Goal: Check status

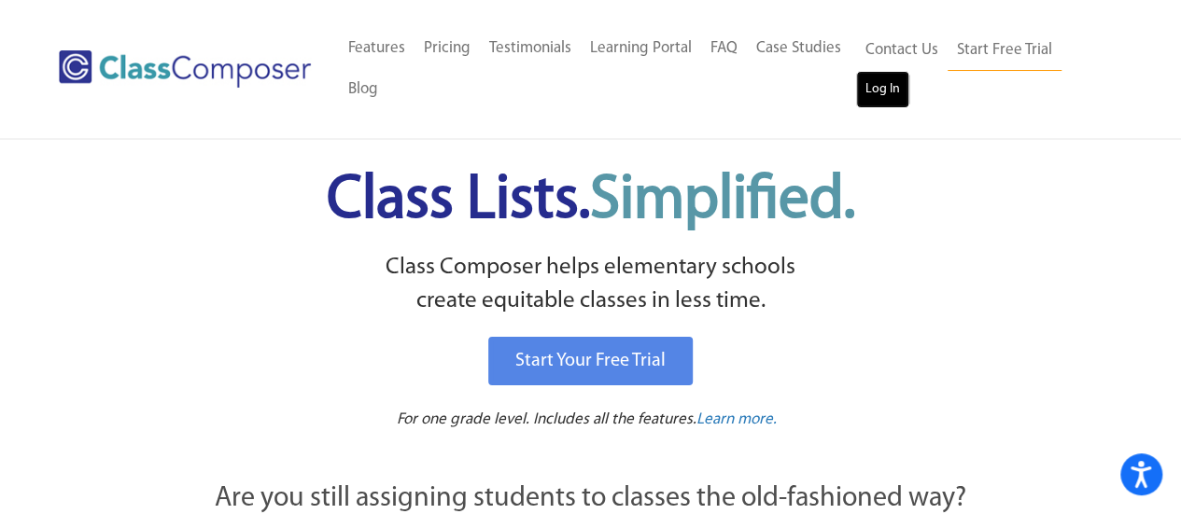
click at [878, 83] on link "Log In" at bounding box center [882, 89] width 53 height 37
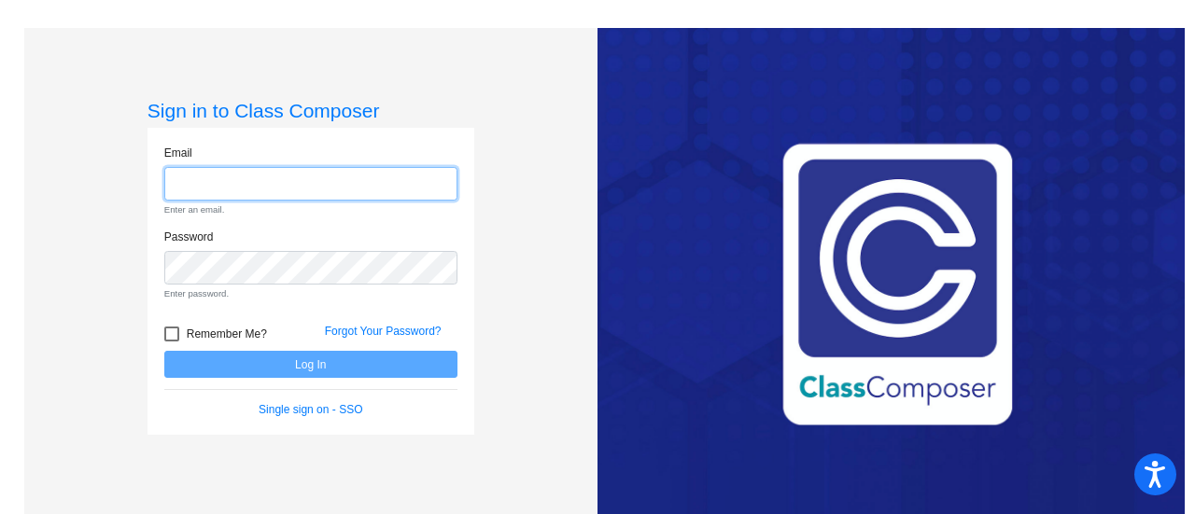
type input "[PERSON_NAME][EMAIL_ADDRESS][DOMAIN_NAME]"
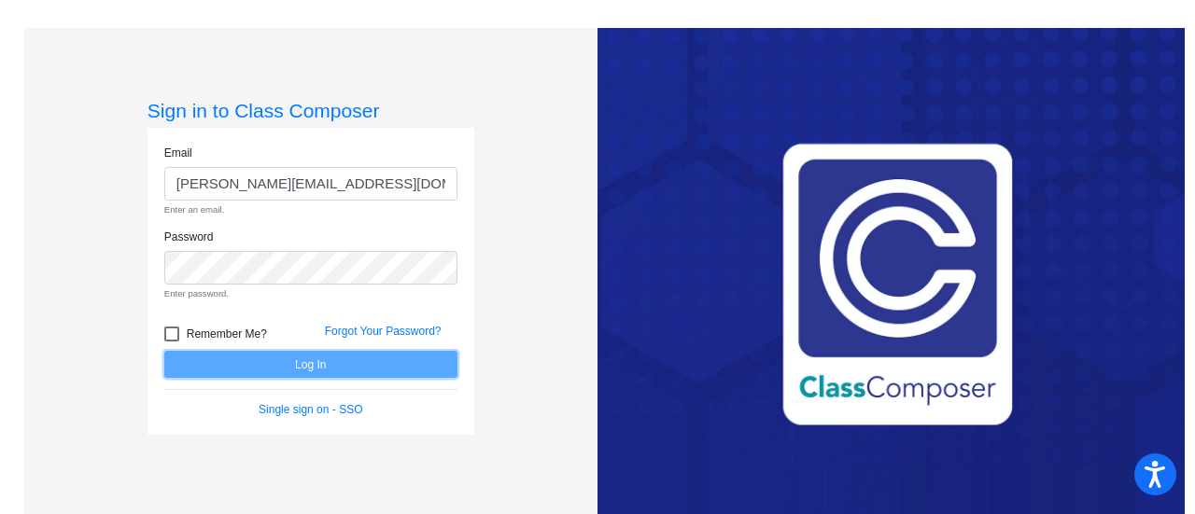
click at [317, 365] on form "Email schelk@crcsd.org Enter an email. Password Enter password. Remember Me? Fo…" at bounding box center [310, 282] width 293 height 275
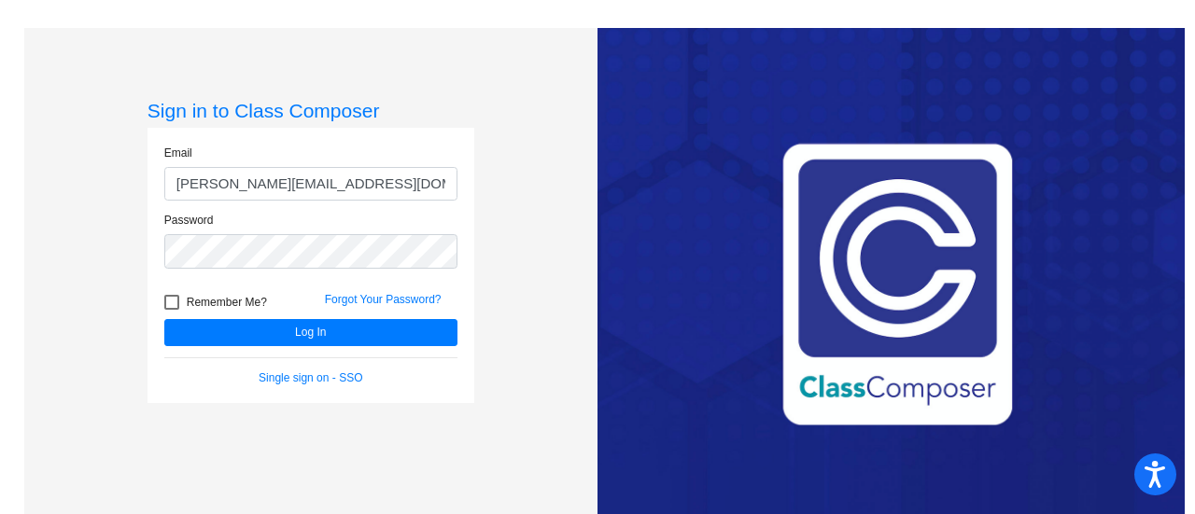
click at [307, 350] on form "Email schelk@crcsd.org Password Remember Me? Forgot Your Password? Log In Singl…" at bounding box center [310, 266] width 293 height 242
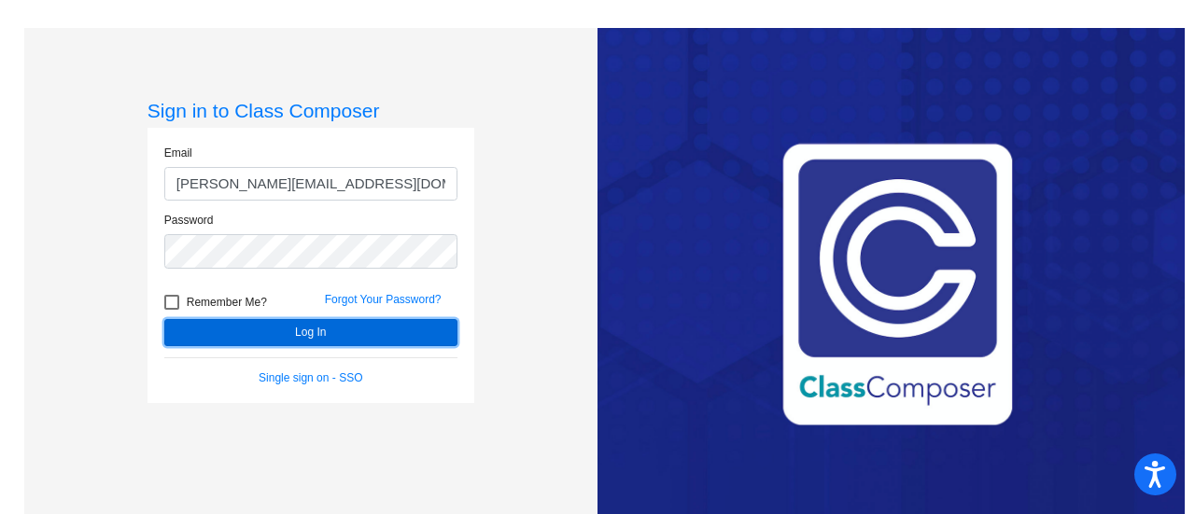
click at [306, 344] on button "Log In" at bounding box center [310, 332] width 293 height 27
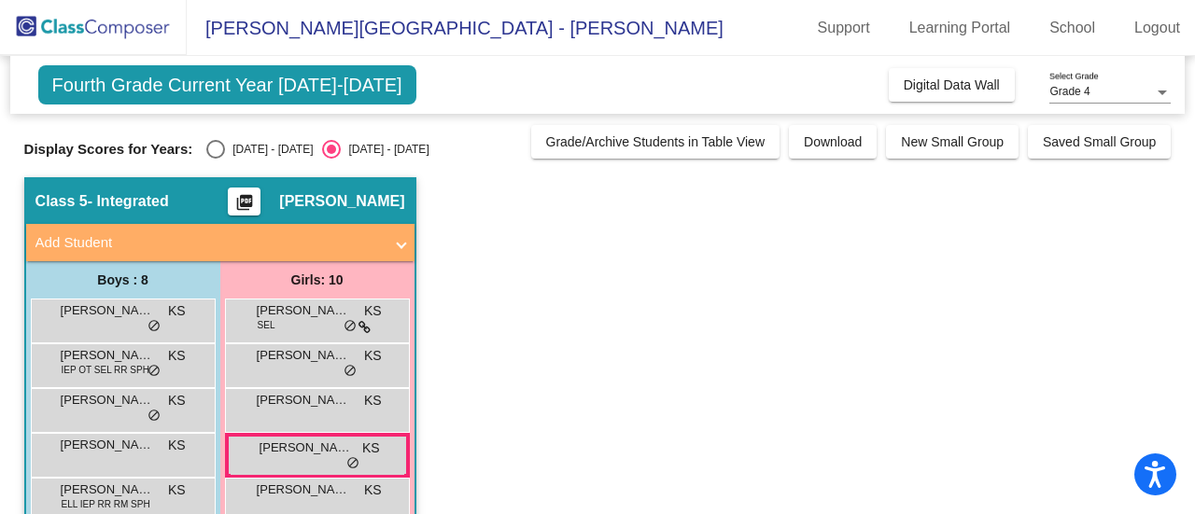
click at [211, 148] on div "Select an option" at bounding box center [215, 149] width 19 height 19
click at [215, 159] on input "2024 - 2025" at bounding box center [215, 159] width 1 height 1
radio input "true"
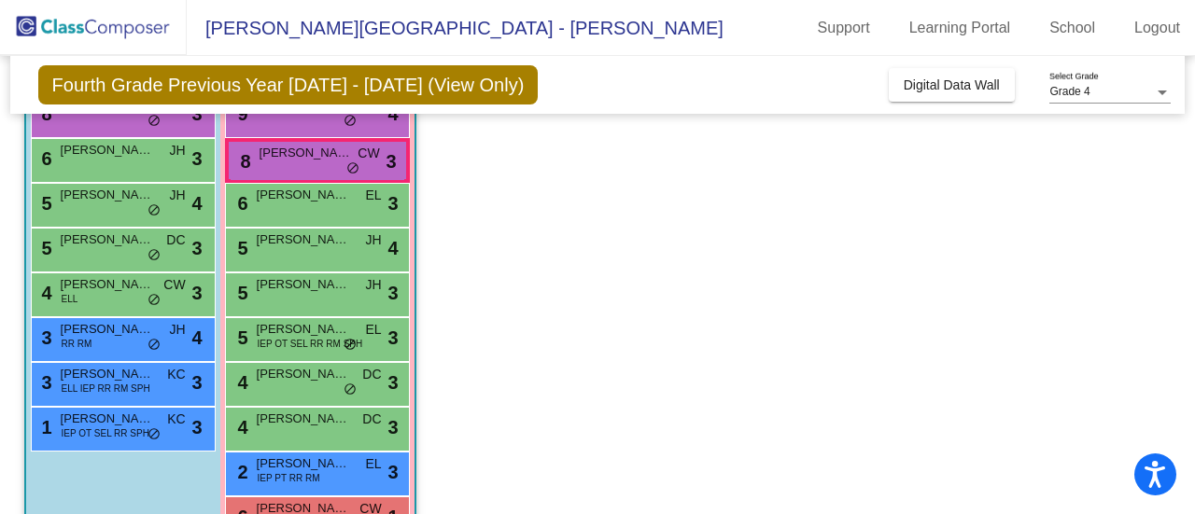
scroll to position [209, 0]
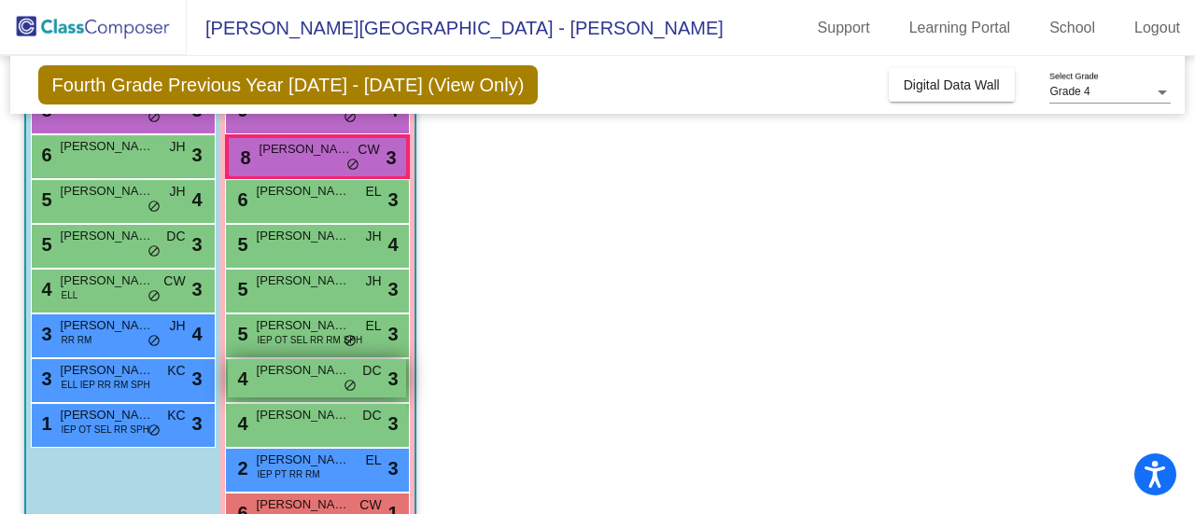
click at [310, 373] on span "Anika Madore" at bounding box center [303, 370] width 93 height 19
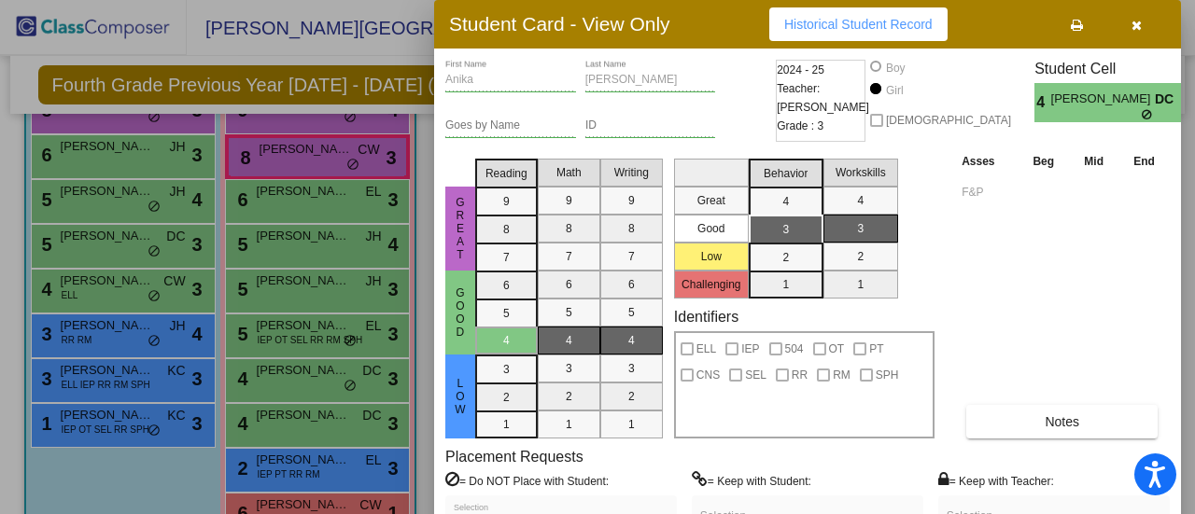
click at [844, 33] on button "Historical Student Record" at bounding box center [858, 24] width 178 height 34
